Goal: Task Accomplishment & Management: Manage account settings

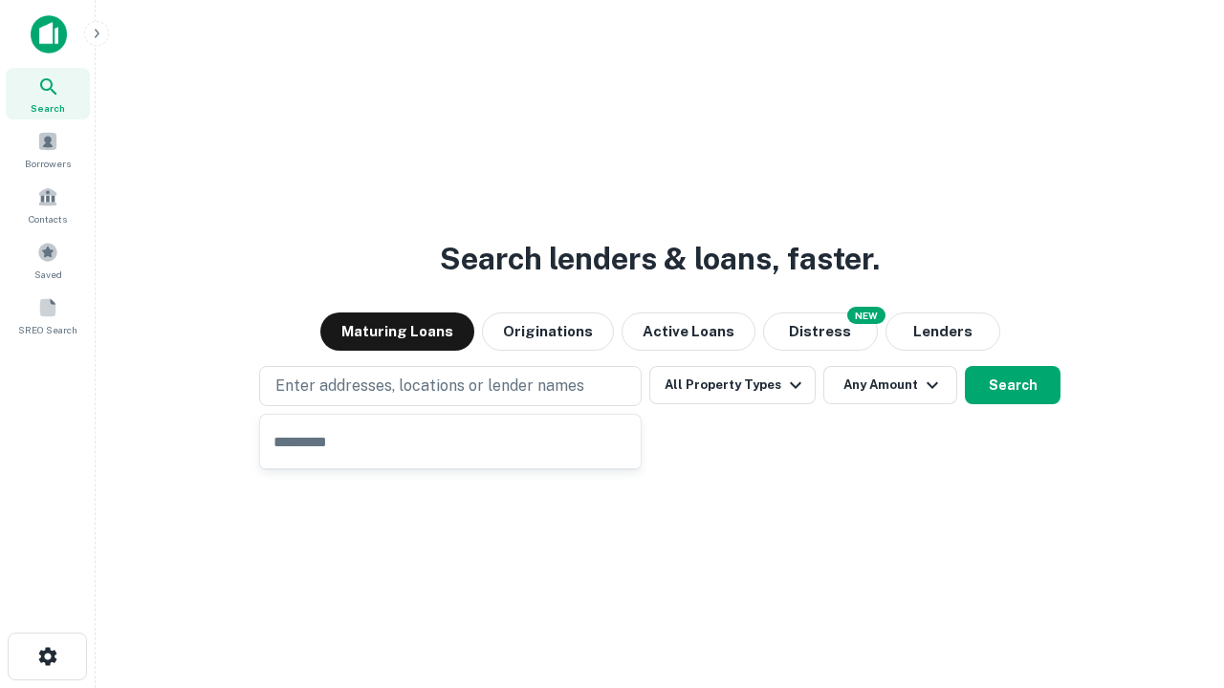
type input "**********"
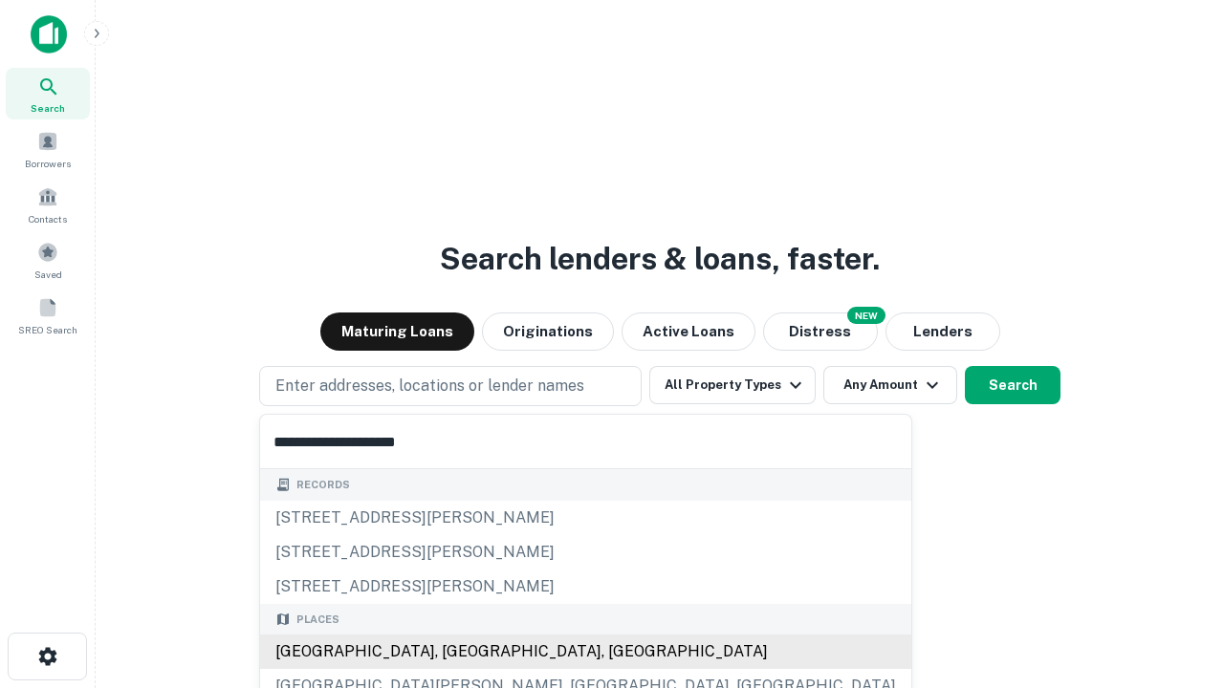
click at [457, 652] on div "[GEOGRAPHIC_DATA], [GEOGRAPHIC_DATA], [GEOGRAPHIC_DATA]" at bounding box center [585, 652] width 651 height 34
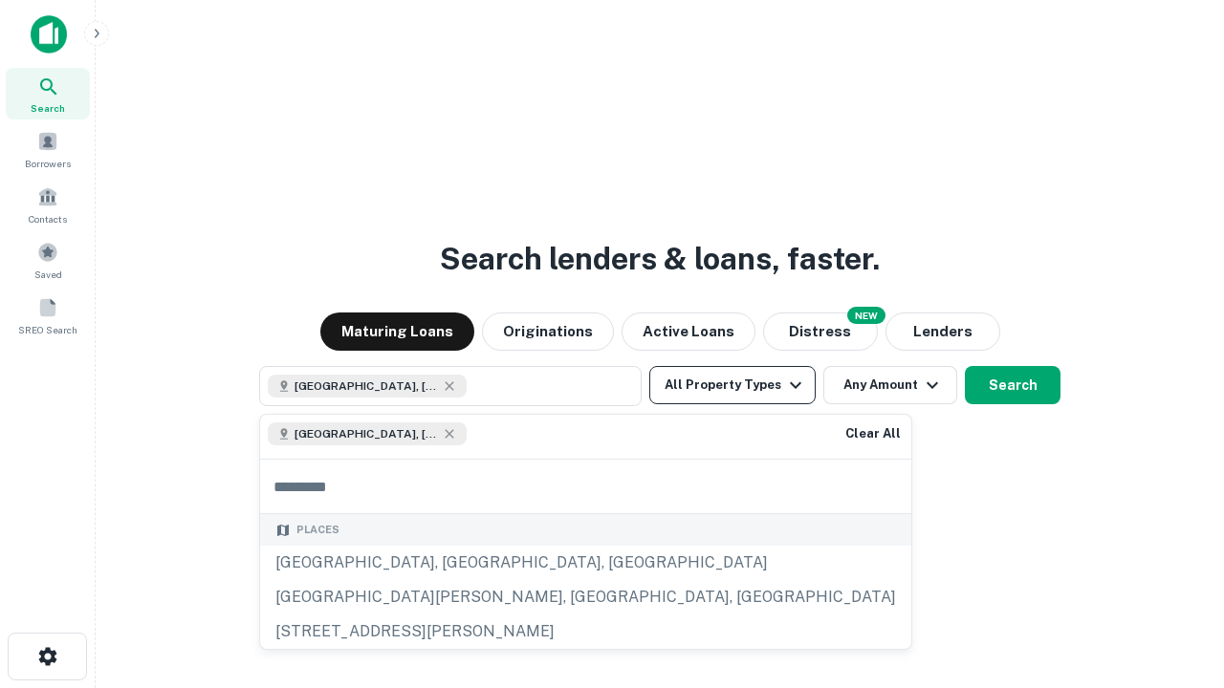
click at [732, 385] on button "All Property Types" at bounding box center [732, 385] width 166 height 38
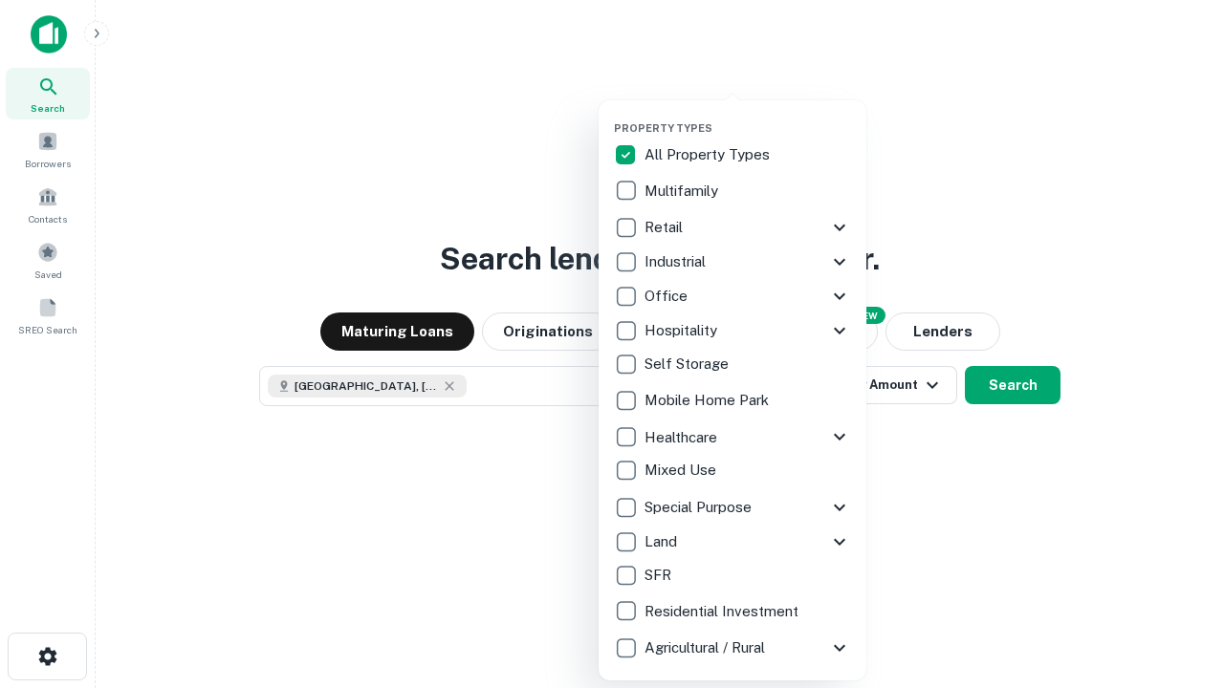
click at [748, 116] on button "button" at bounding box center [748, 116] width 268 height 1
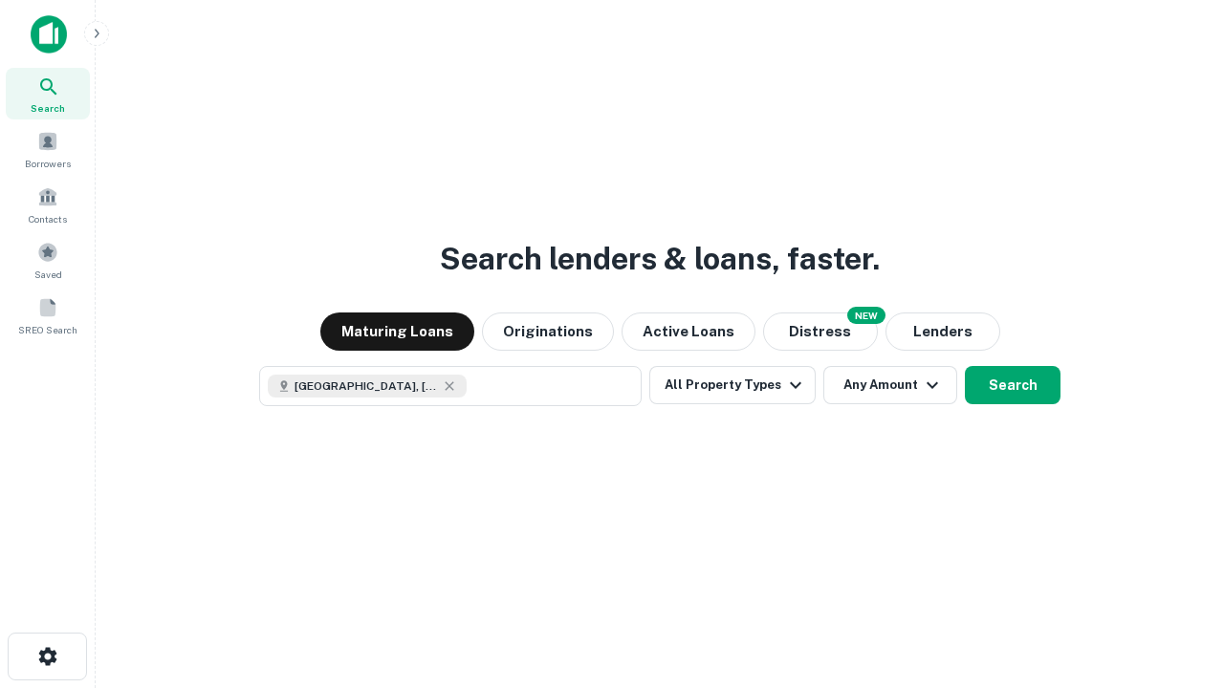
scroll to position [31, 0]
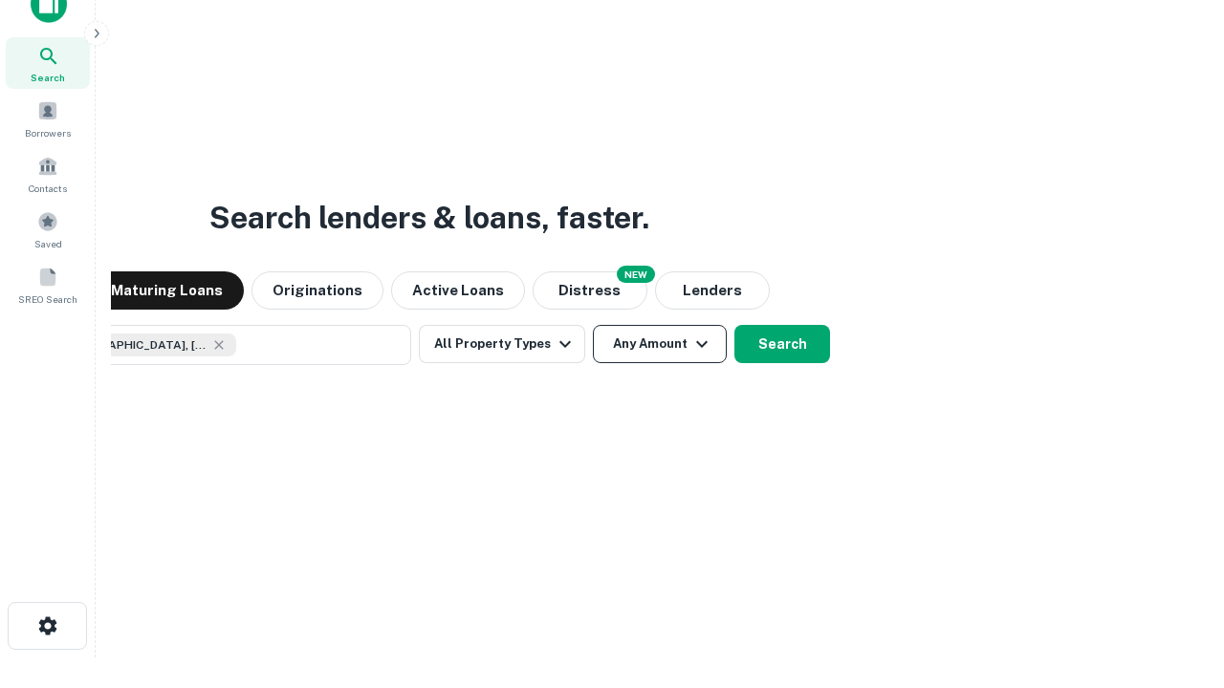
click at [593, 325] on button "Any Amount" at bounding box center [660, 344] width 134 height 38
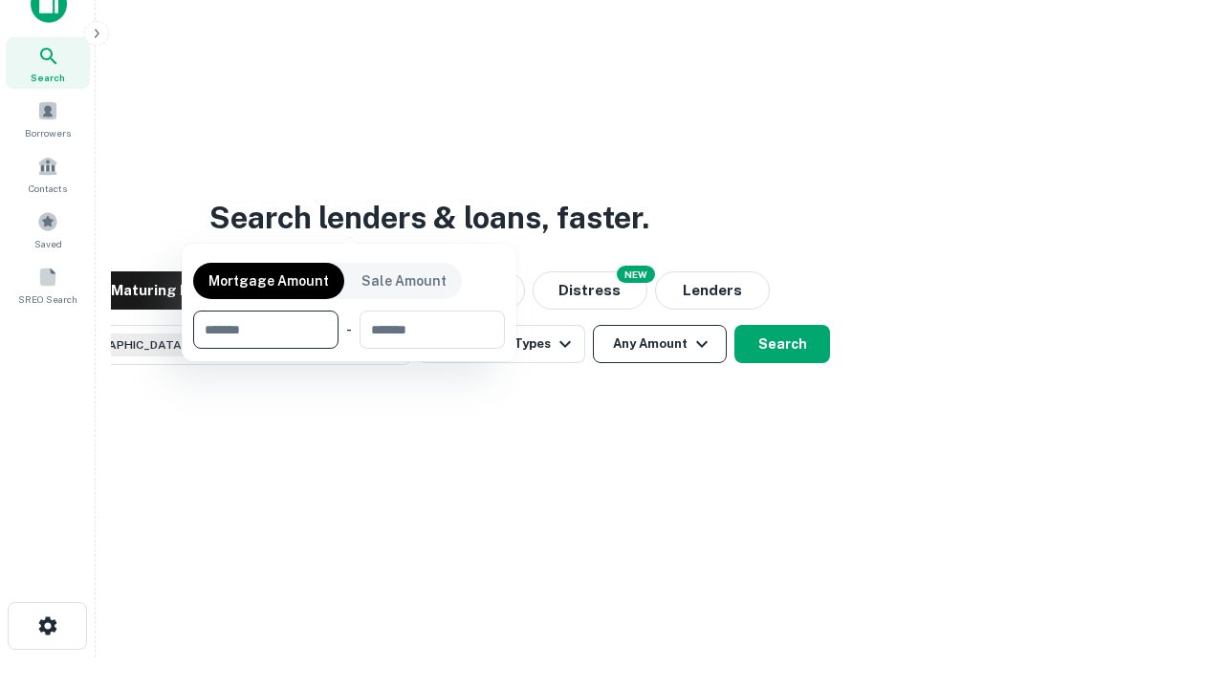
scroll to position [138, 541]
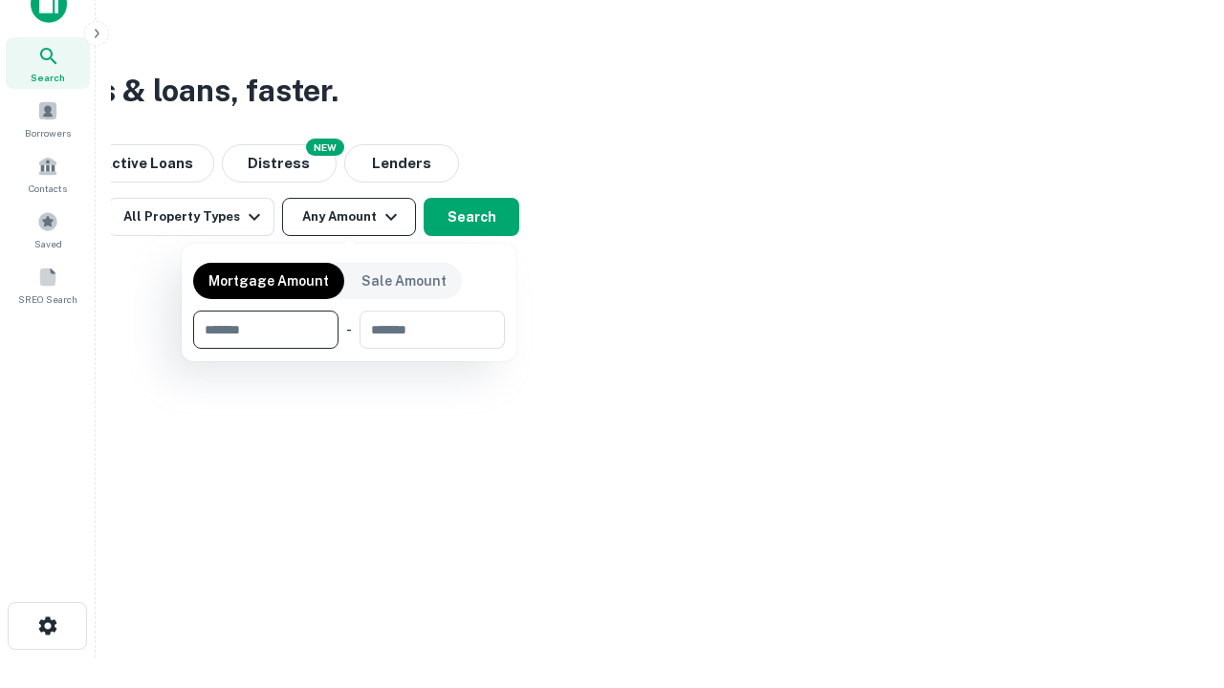
type input "*******"
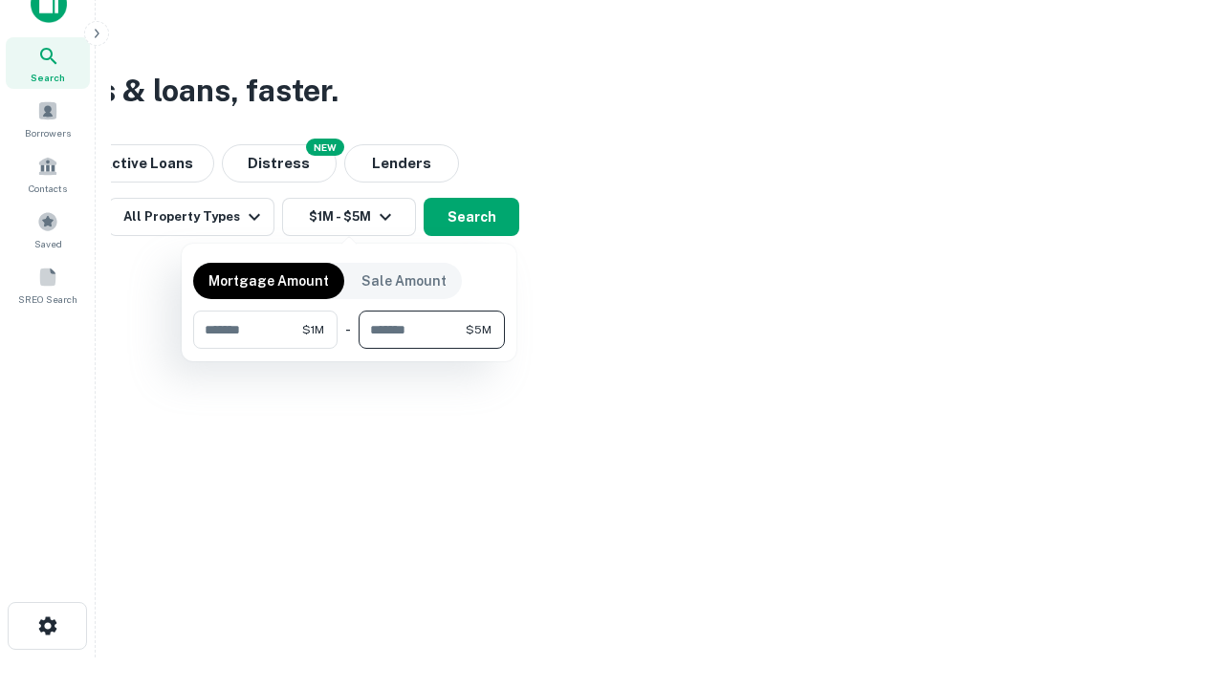
type input "*******"
click at [349, 349] on button "button" at bounding box center [349, 349] width 312 height 1
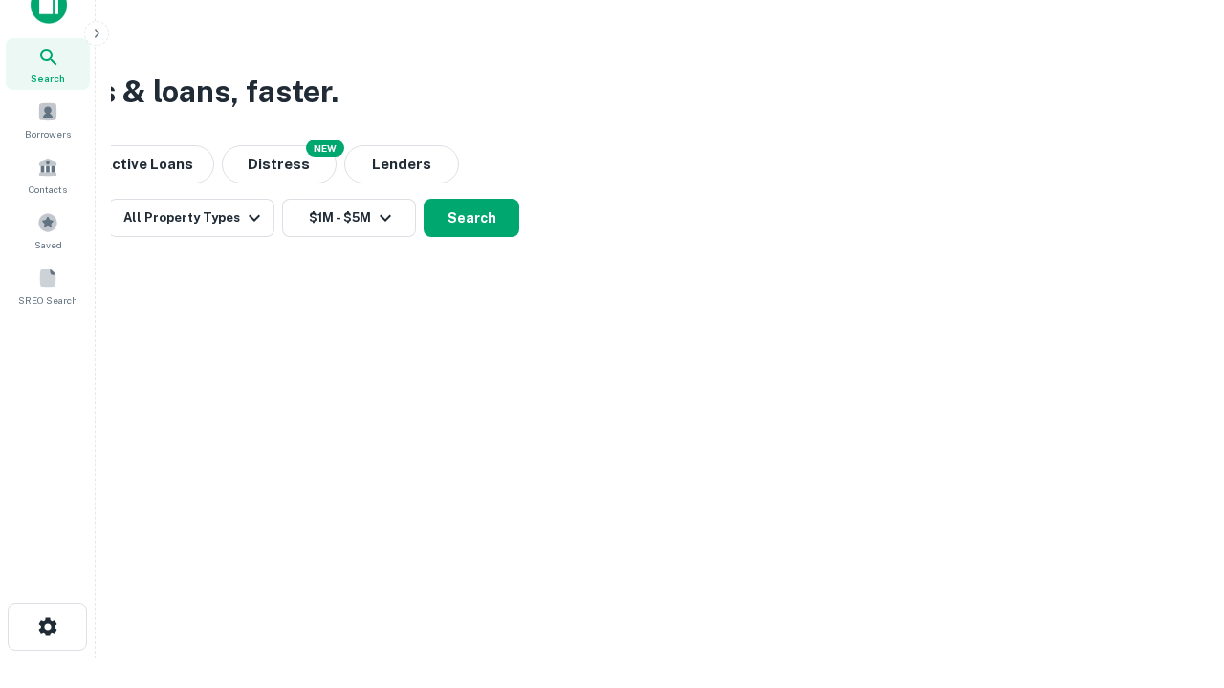
scroll to position [11, 353]
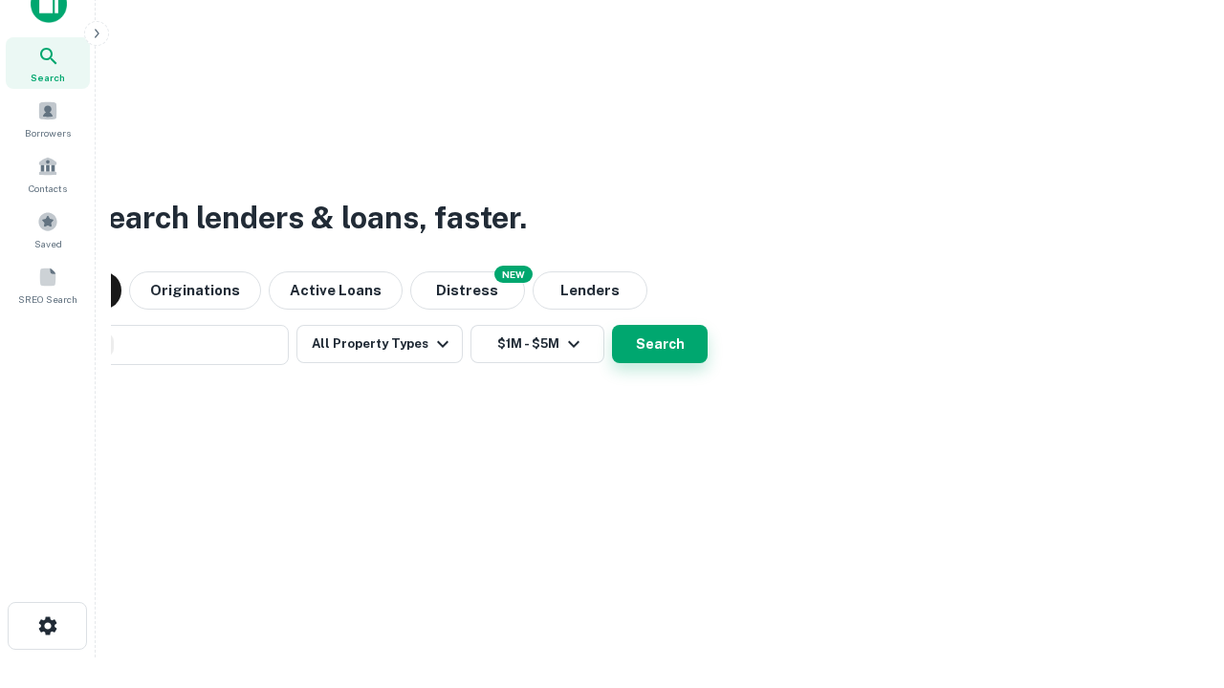
click at [612, 325] on button "Search" at bounding box center [660, 344] width 96 height 38
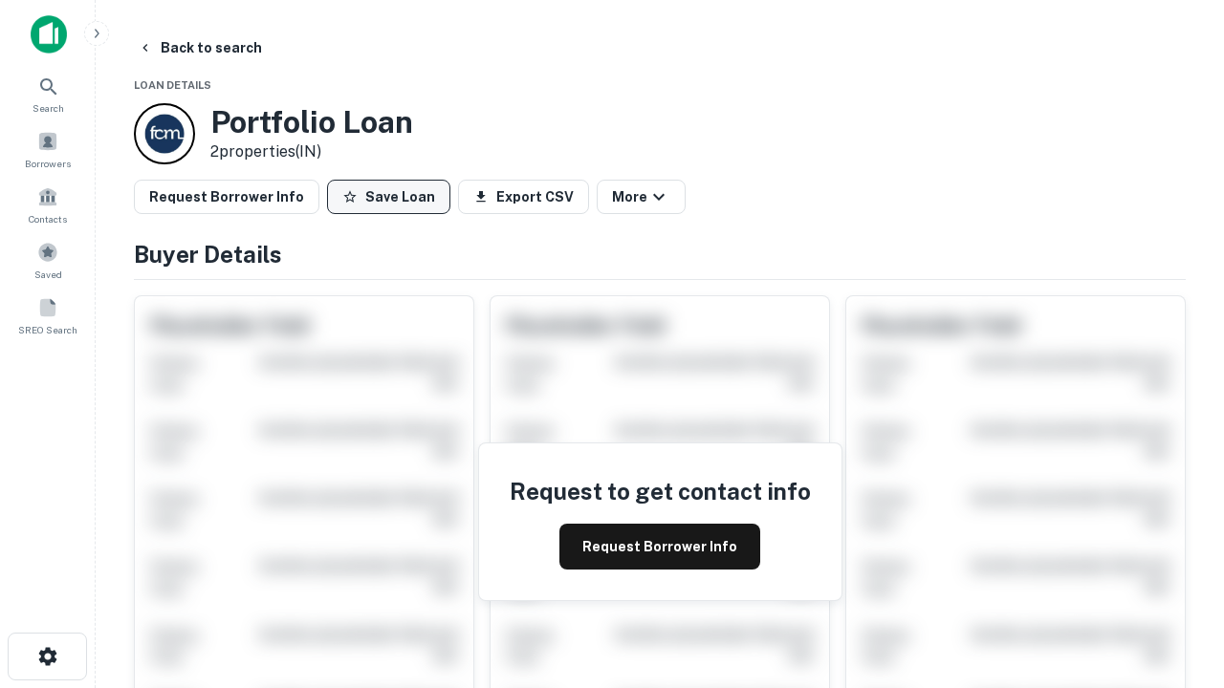
click at [388, 197] on button "Save Loan" at bounding box center [388, 197] width 123 height 34
click at [393, 197] on button "Loan Saved" at bounding box center [393, 197] width 132 height 34
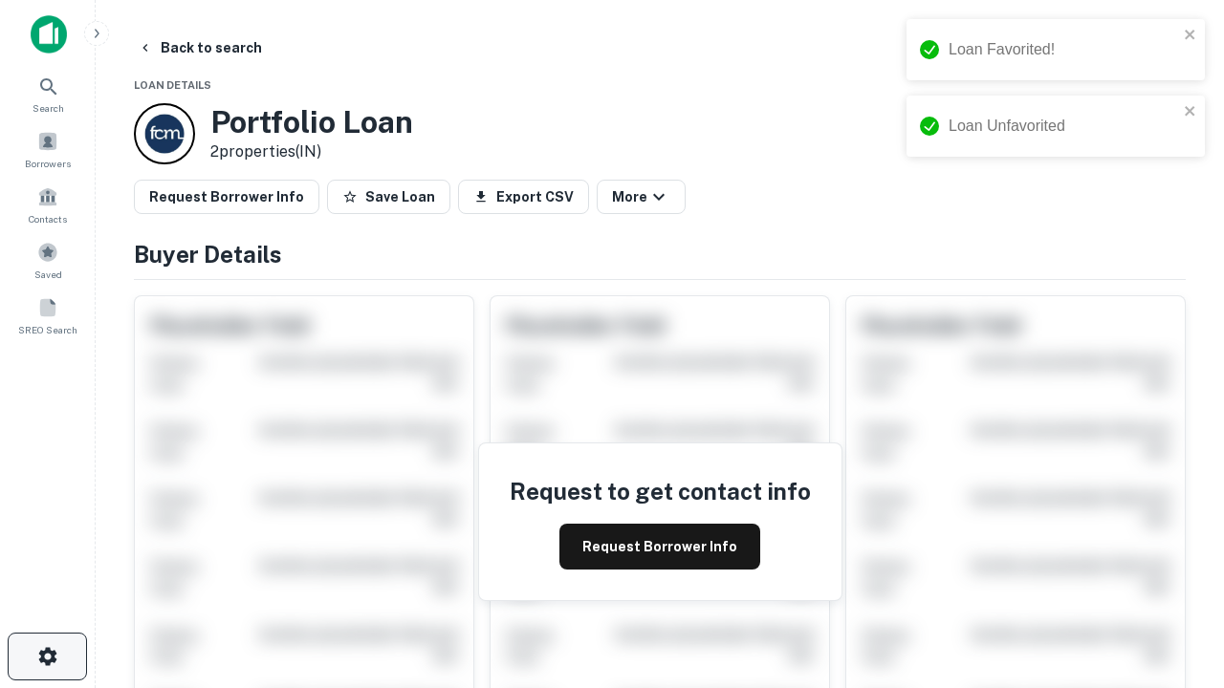
click at [47, 657] on icon "button" at bounding box center [47, 656] width 23 height 23
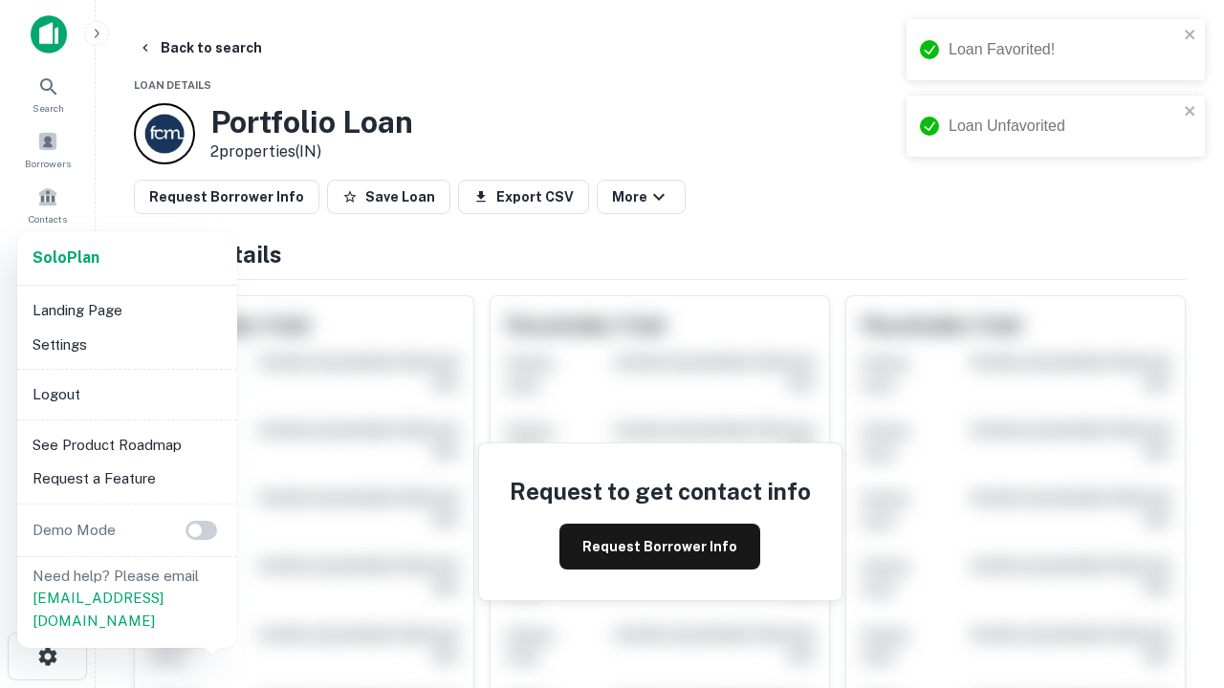
click at [126, 394] on li "Logout" at bounding box center [127, 395] width 205 height 34
